Goal: Transaction & Acquisition: Download file/media

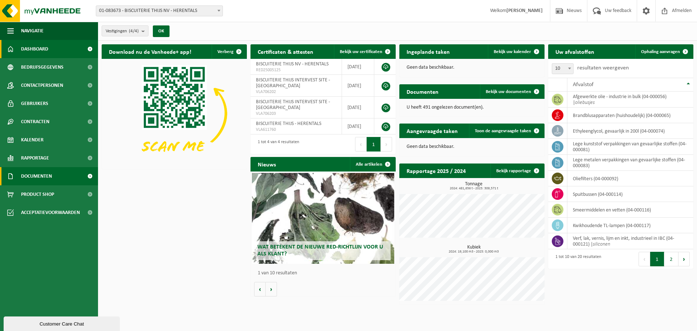
click at [50, 172] on span "Documenten" at bounding box center [36, 176] width 31 height 18
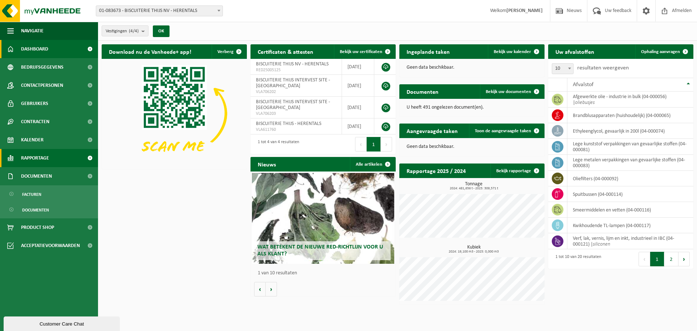
click at [39, 161] on span "Rapportage" at bounding box center [35, 158] width 28 height 18
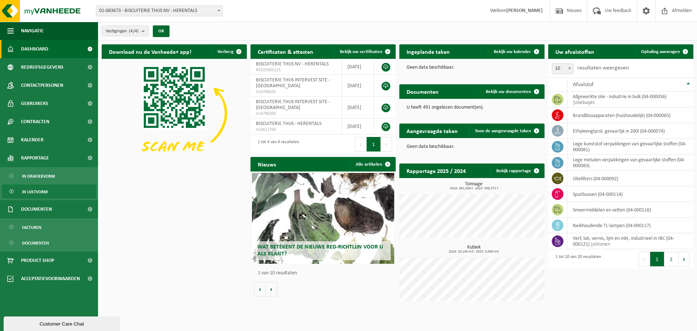
click at [32, 188] on span "In lijstvorm" at bounding box center [34, 192] width 25 height 14
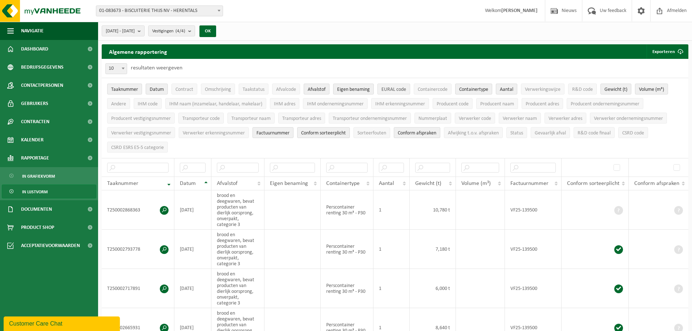
click at [391, 88] on span "EURAL code" at bounding box center [393, 89] width 25 height 5
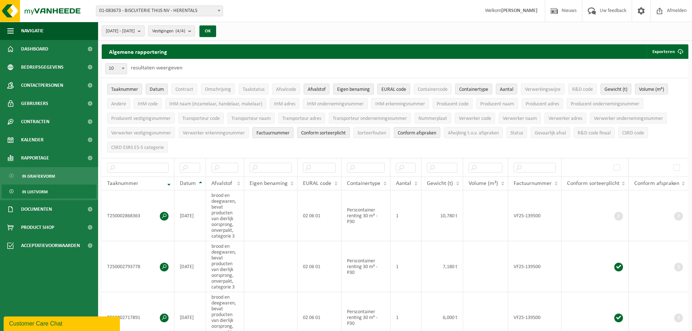
click at [358, 88] on span "Eigen benaming" at bounding box center [353, 89] width 33 height 5
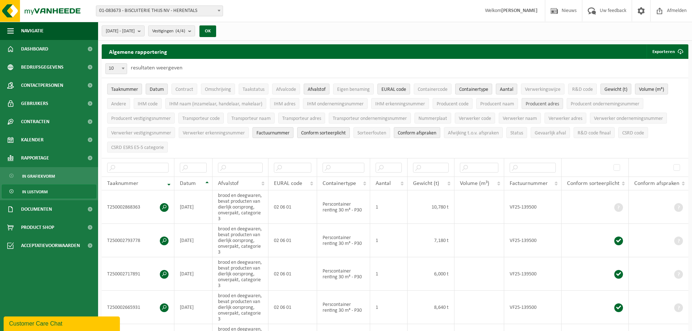
click at [550, 105] on span "Producent adres" at bounding box center [541, 103] width 33 height 5
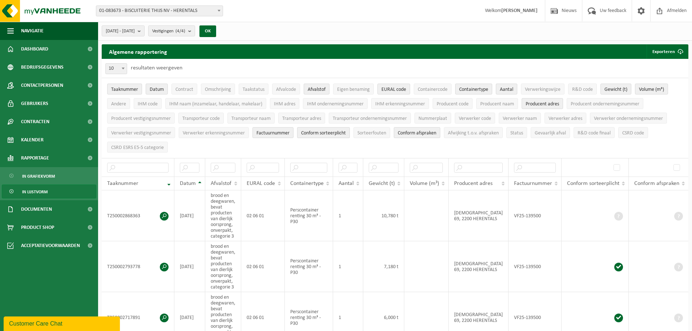
click at [325, 130] on span "Conform sorteerplicht" at bounding box center [323, 132] width 45 height 5
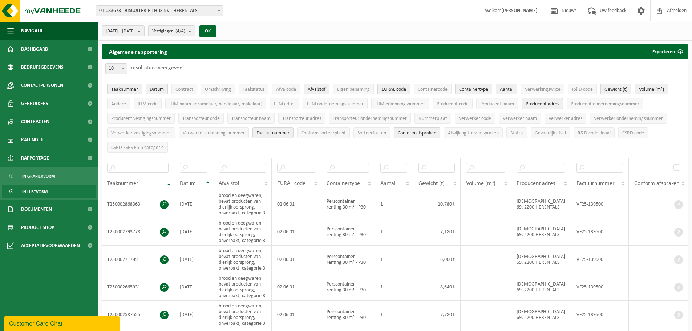
click at [429, 132] on span "Conform afspraken" at bounding box center [417, 132] width 38 height 5
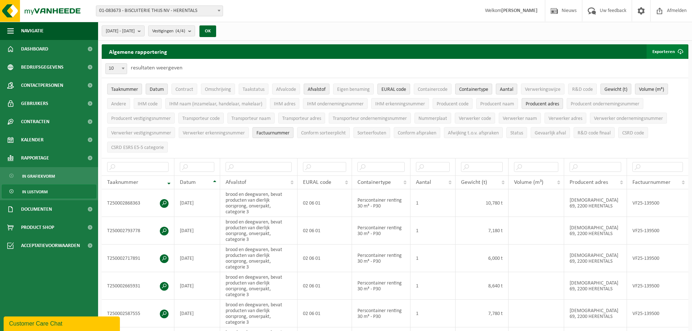
click at [679, 50] on span "submit" at bounding box center [680, 51] width 15 height 15
click at [144, 30] on b "submit" at bounding box center [141, 31] width 7 height 10
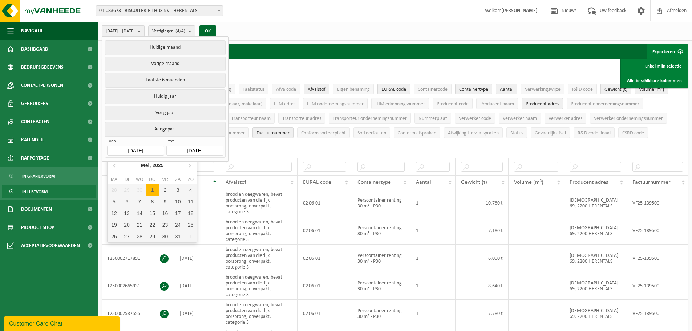
click at [141, 149] on input "2025-05-01" at bounding box center [135, 151] width 57 height 10
click at [140, 148] on input "2025-05-01" at bounding box center [135, 151] width 57 height 10
click at [191, 167] on icon at bounding box center [190, 165] width 12 height 12
click at [190, 167] on icon at bounding box center [190, 165] width 12 height 12
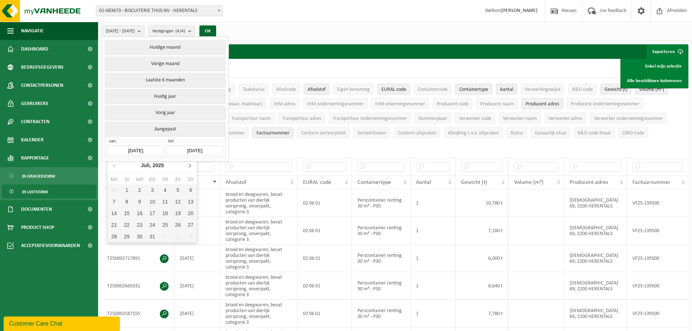
click at [190, 167] on icon at bounding box center [190, 165] width 12 height 12
click at [112, 164] on icon at bounding box center [115, 165] width 12 height 12
click at [166, 190] on div "1" at bounding box center [165, 190] width 13 height 12
type input "2025-08-01"
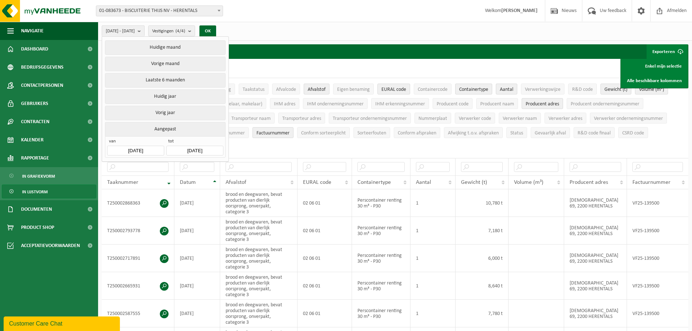
click at [149, 147] on input "2025-08-01" at bounding box center [135, 151] width 57 height 10
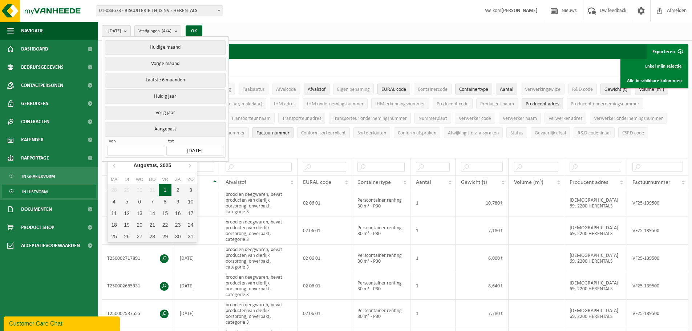
click at [167, 189] on div "1" at bounding box center [165, 190] width 13 height 12
type input "2025-08-01"
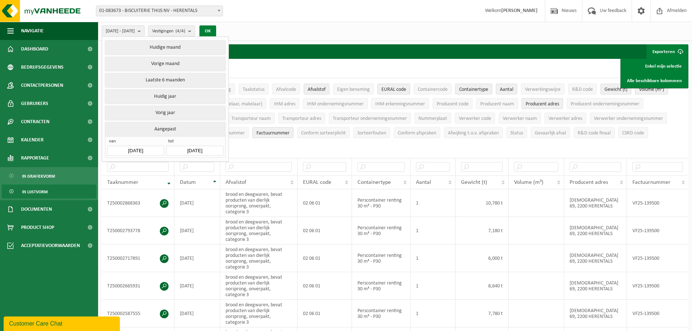
click at [216, 28] on button "OK" at bounding box center [207, 31] width 17 height 12
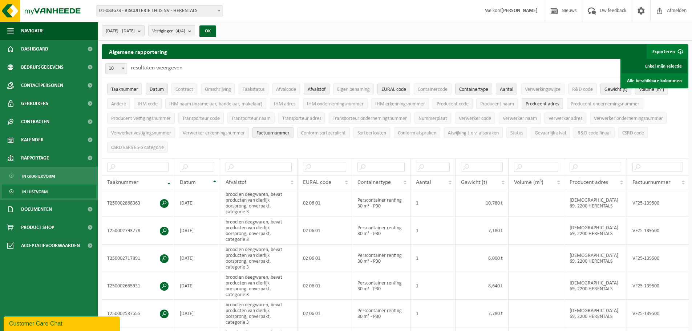
click at [662, 65] on link "Enkel mijn selectie" at bounding box center [654, 66] width 66 height 15
